Goal: Task Accomplishment & Management: Manage account settings

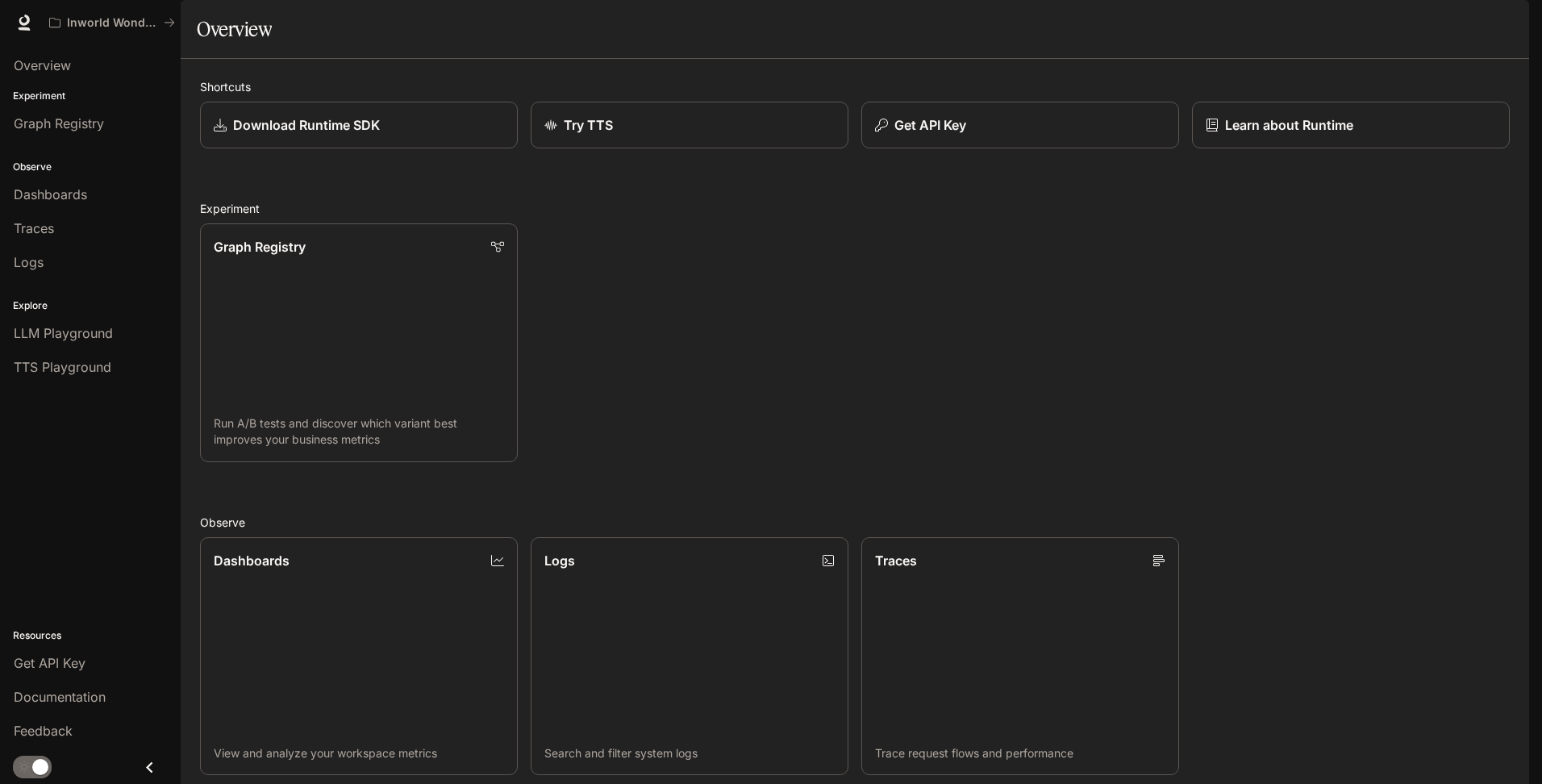
click at [618, 327] on div "Graph Registry Run A/B tests and discover which variant best improves your busi…" at bounding box center [848, 336] width 1323 height 252
click at [455, 536] on link "Dashboards View and analyze your workspace metrics" at bounding box center [358, 656] width 321 height 240
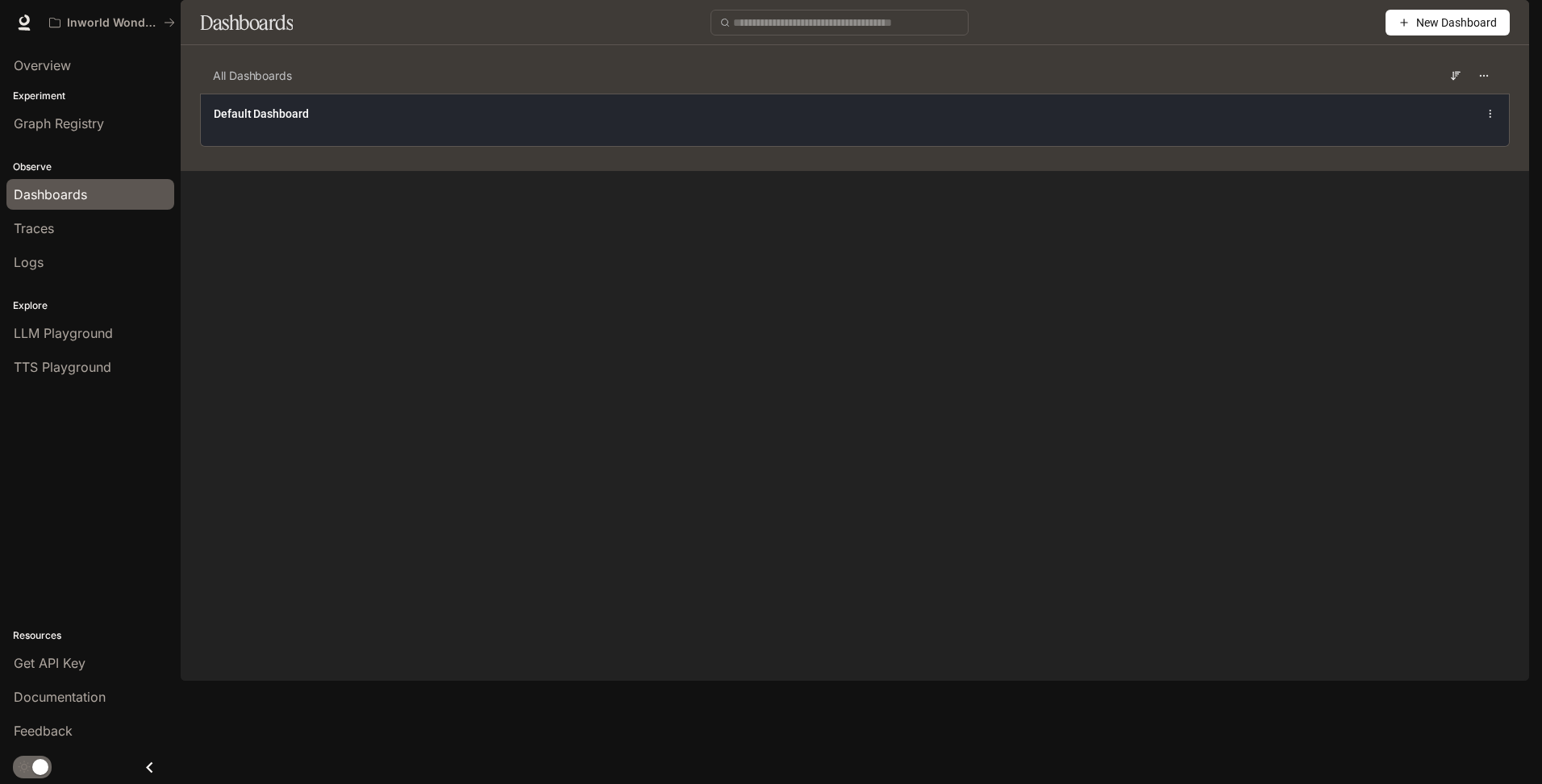
click at [280, 121] on span "Default Dashboard" at bounding box center [260, 114] width 95 height 16
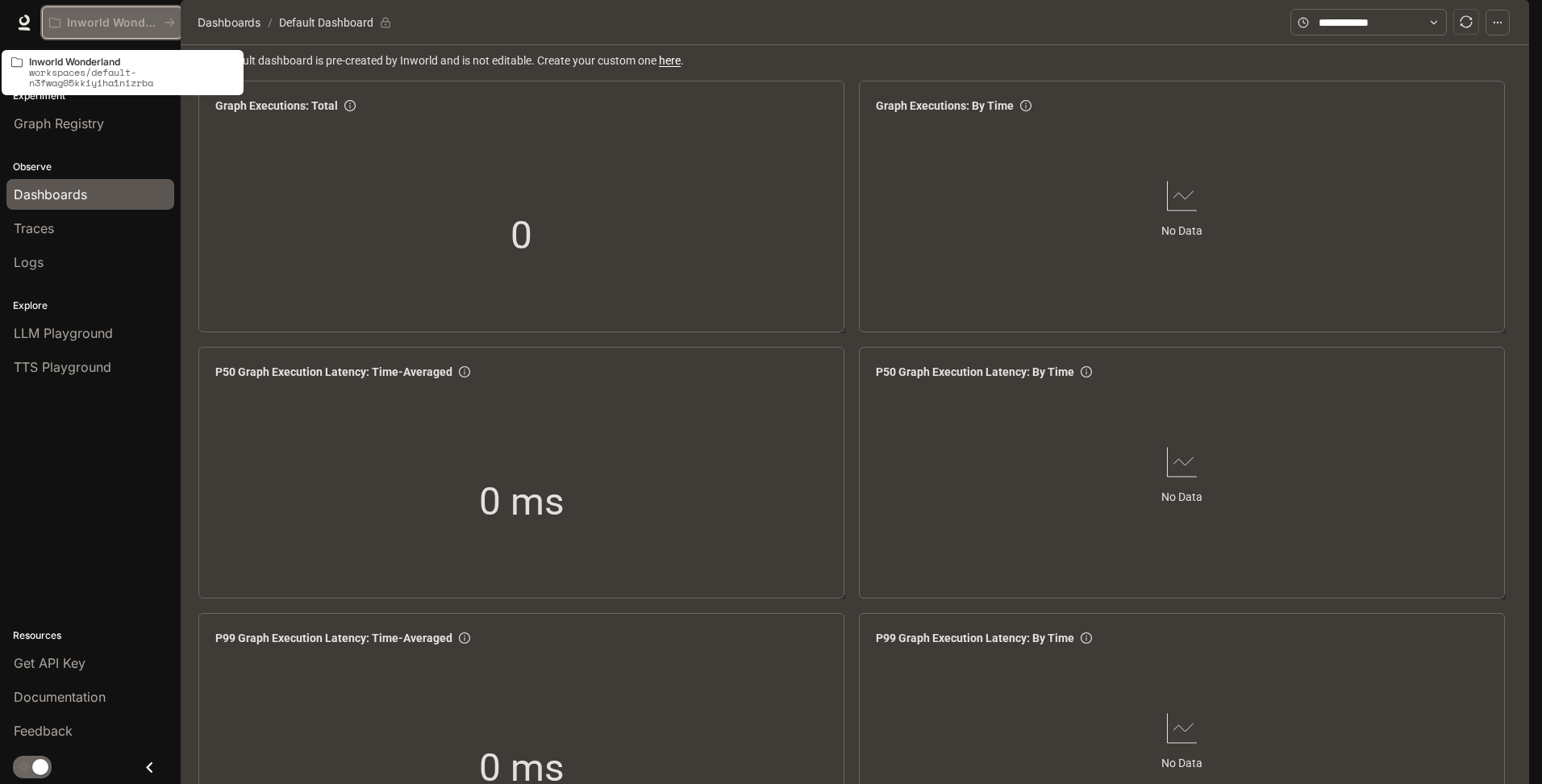
click at [119, 26] on p "Inworld Wonderland" at bounding box center [112, 23] width 90 height 14
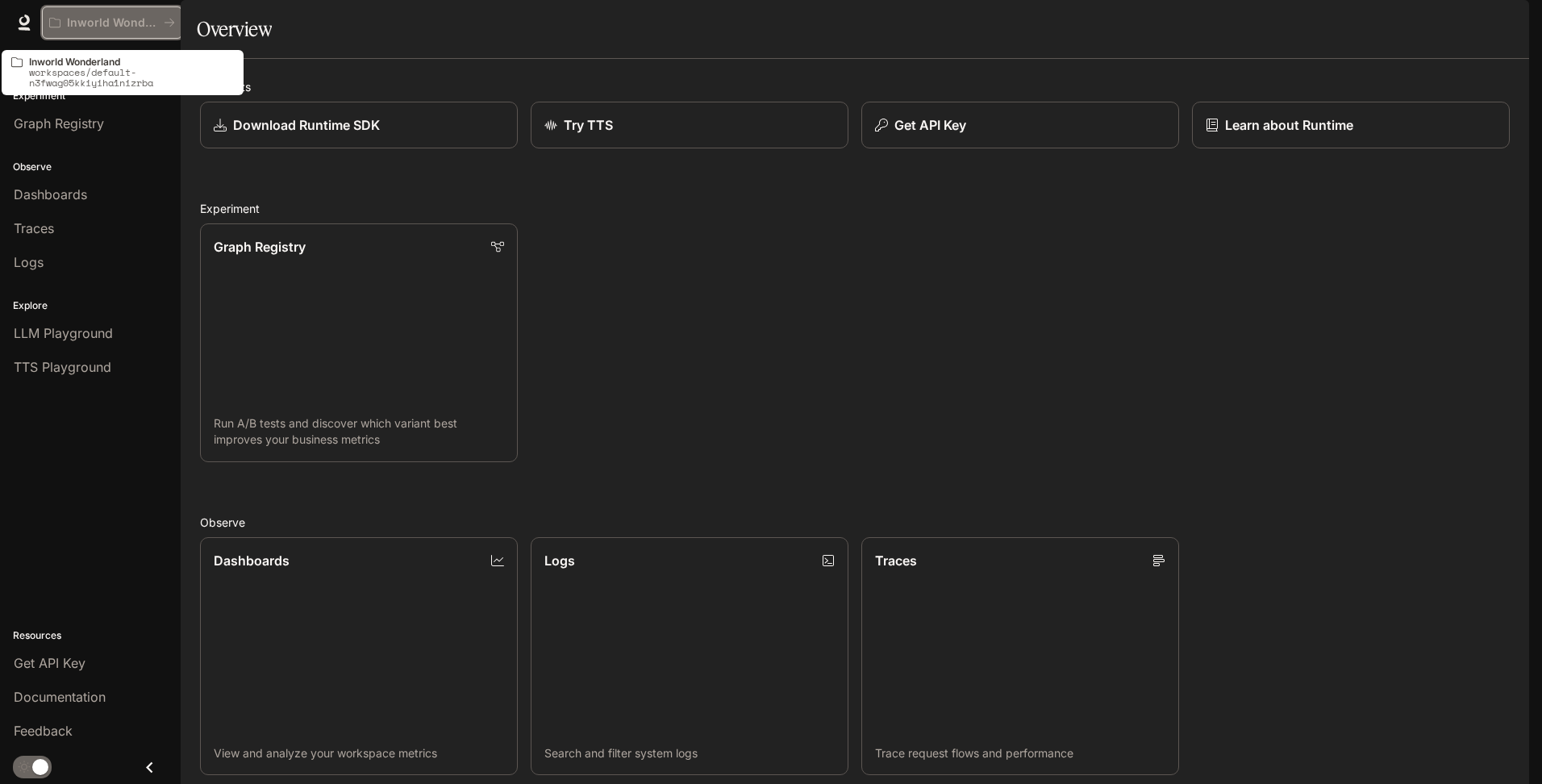
click at [169, 18] on icon "All workspaces" at bounding box center [169, 22] width 11 height 11
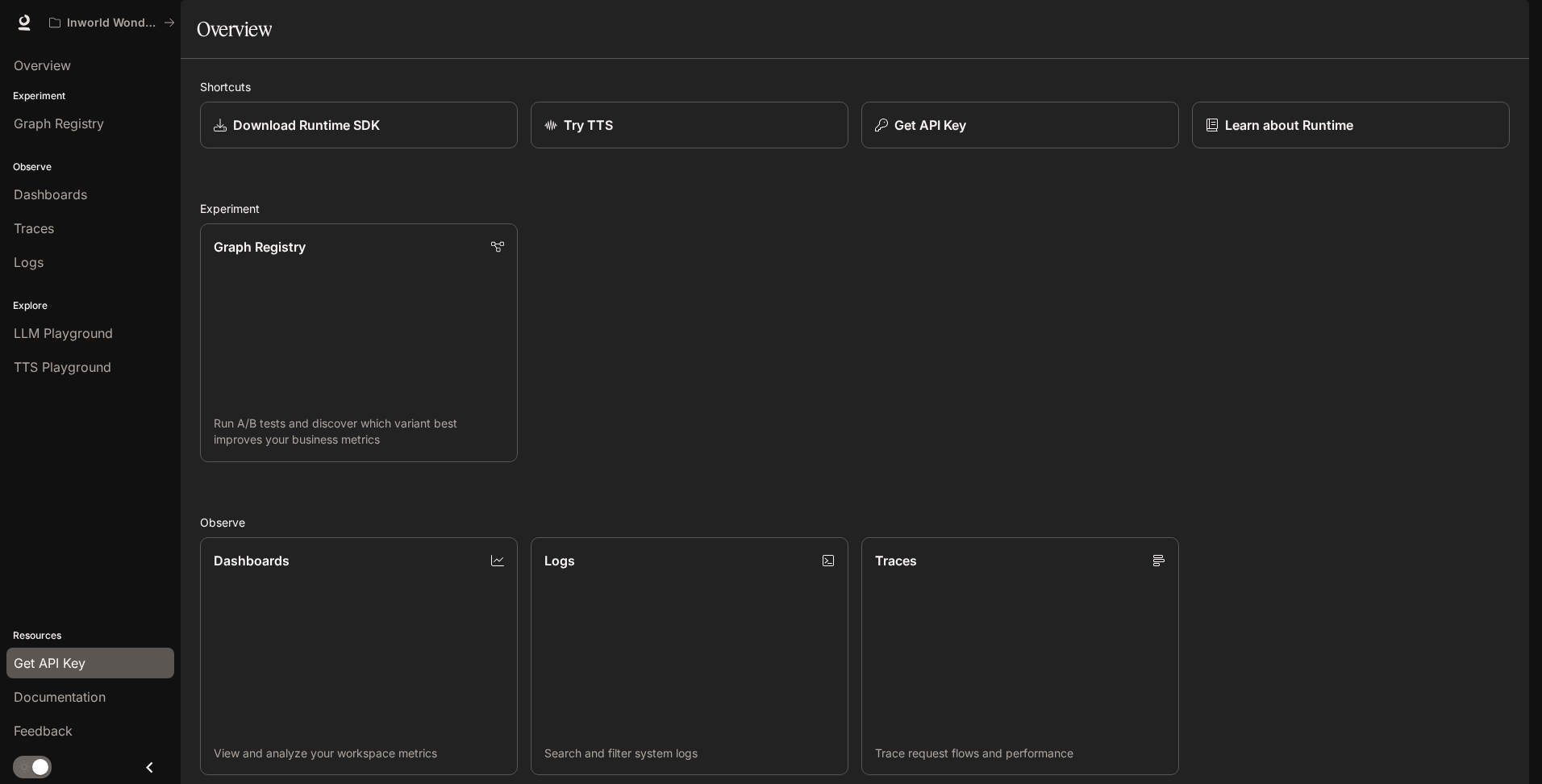
click at [66, 667] on span "Get API Key" at bounding box center [50, 663] width 72 height 19
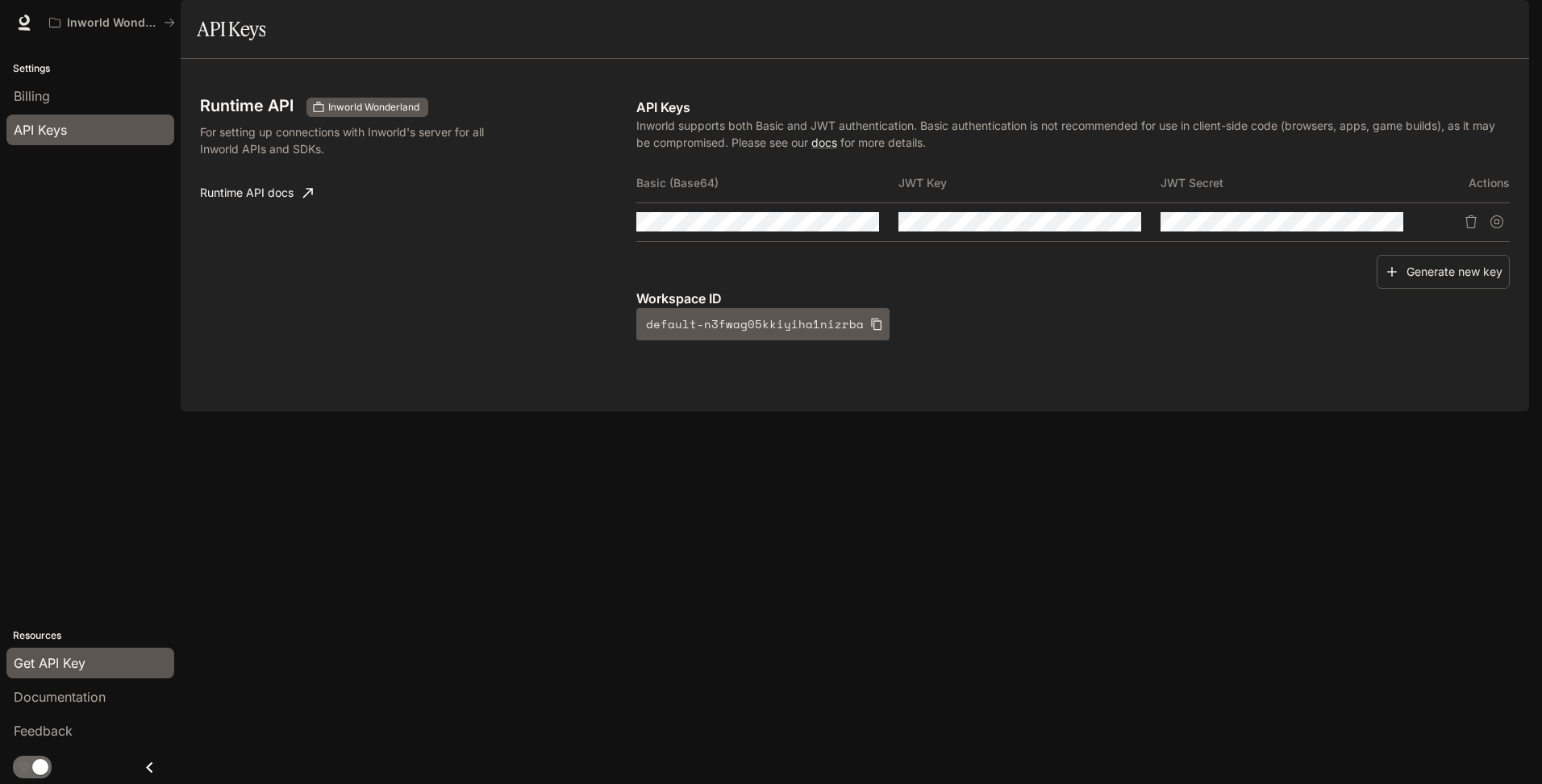
click at [377, 412] on div "Runtime API Inworld Wonderland For setting up connections with Inworld's server…" at bounding box center [855, 234] width 1349 height 352
click at [800, 412] on div "Runtime API Inworld Wonderland For setting up connections with Inworld's server…" at bounding box center [855, 234] width 1349 height 352
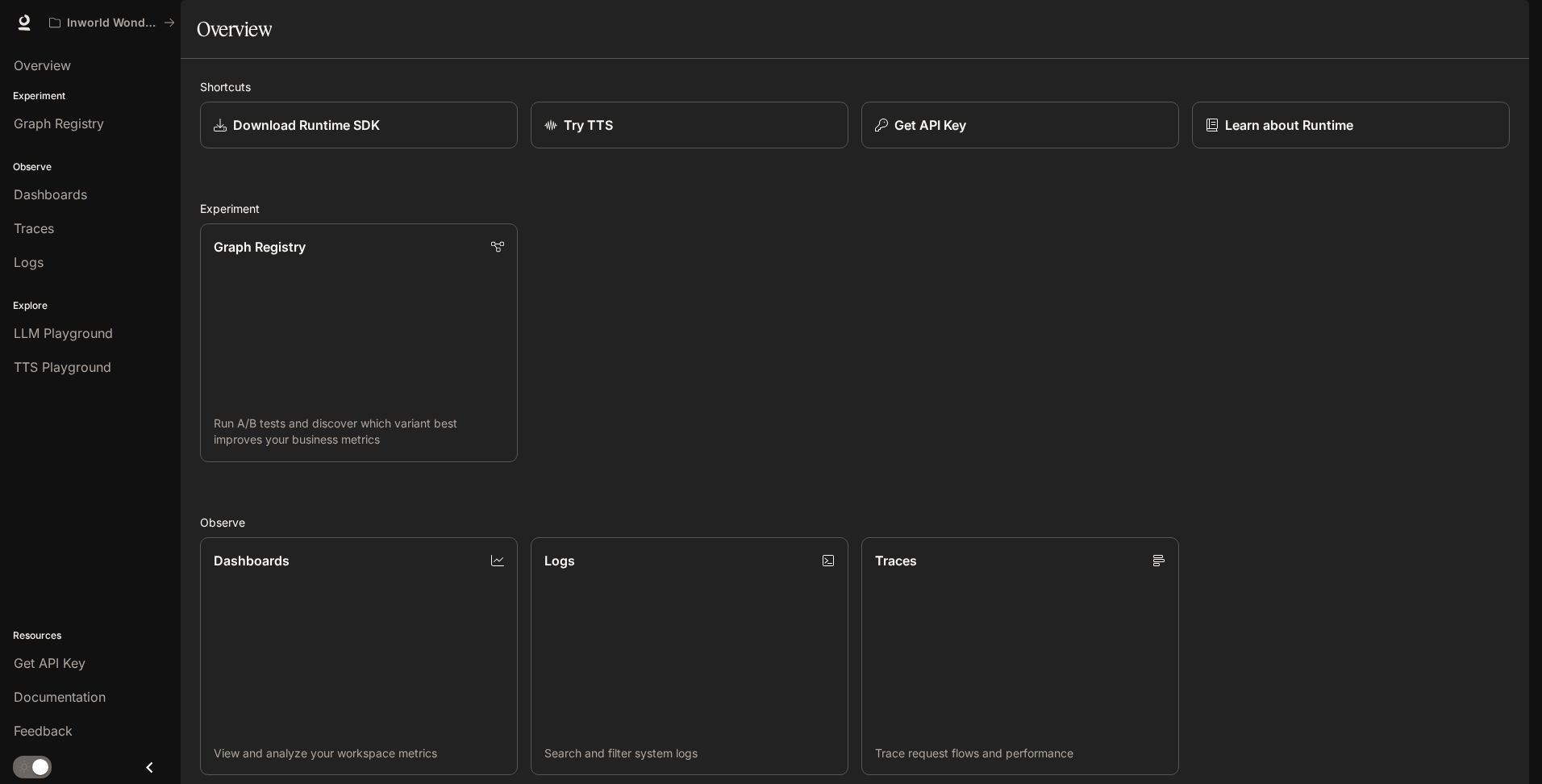
click at [864, 217] on h2 "Experiment" at bounding box center [855, 208] width 1309 height 17
